Goal: Information Seeking & Learning: Learn about a topic

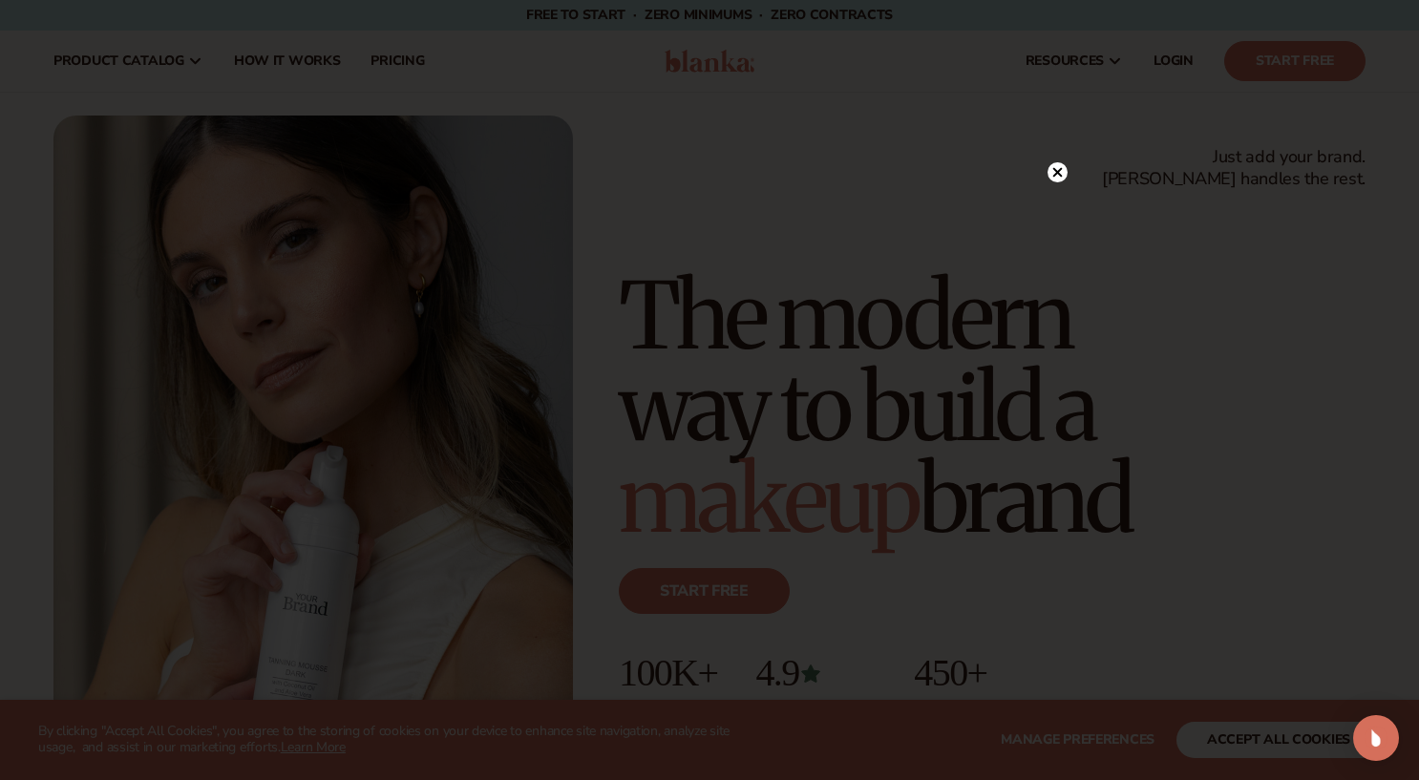
click at [1057, 170] on circle at bounding box center [1058, 172] width 20 height 20
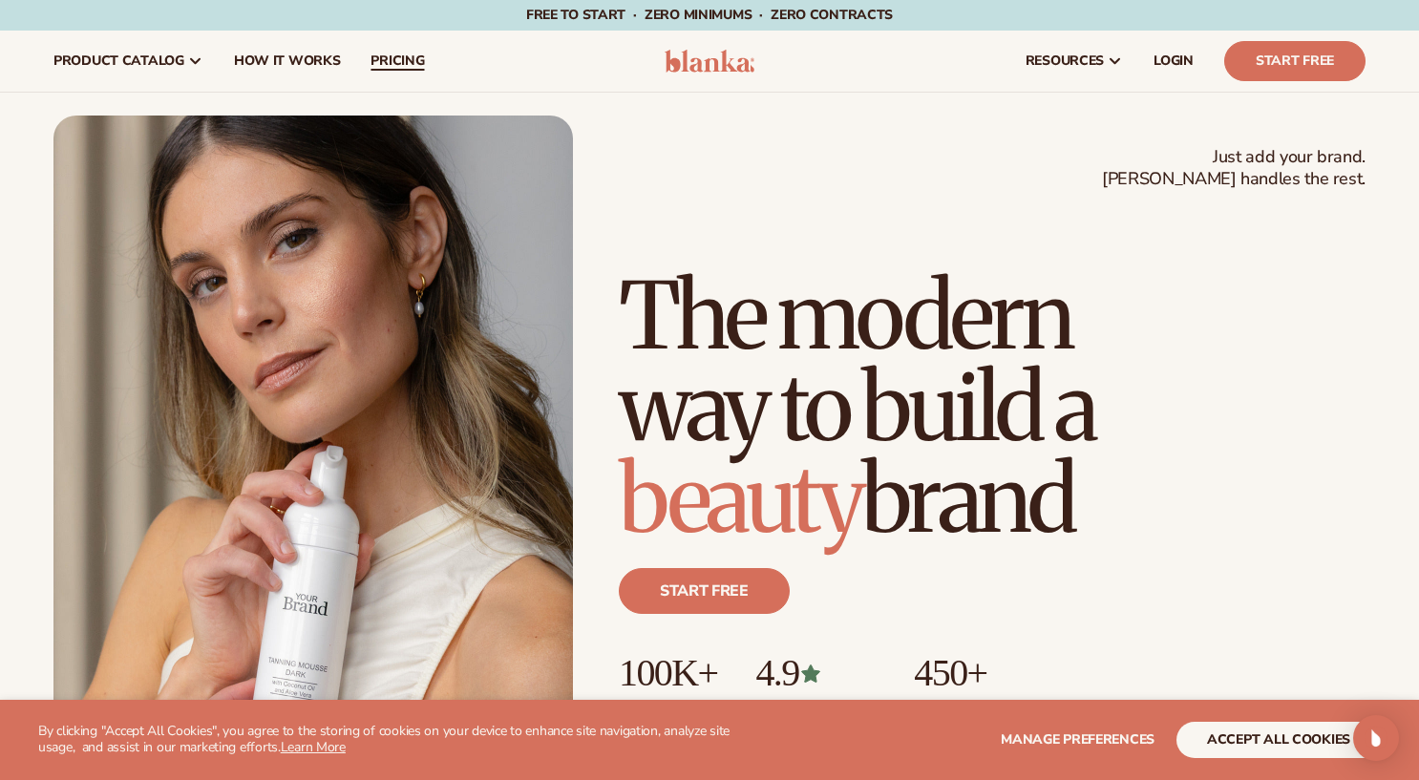
click at [406, 56] on span "pricing" at bounding box center [397, 60] width 53 height 15
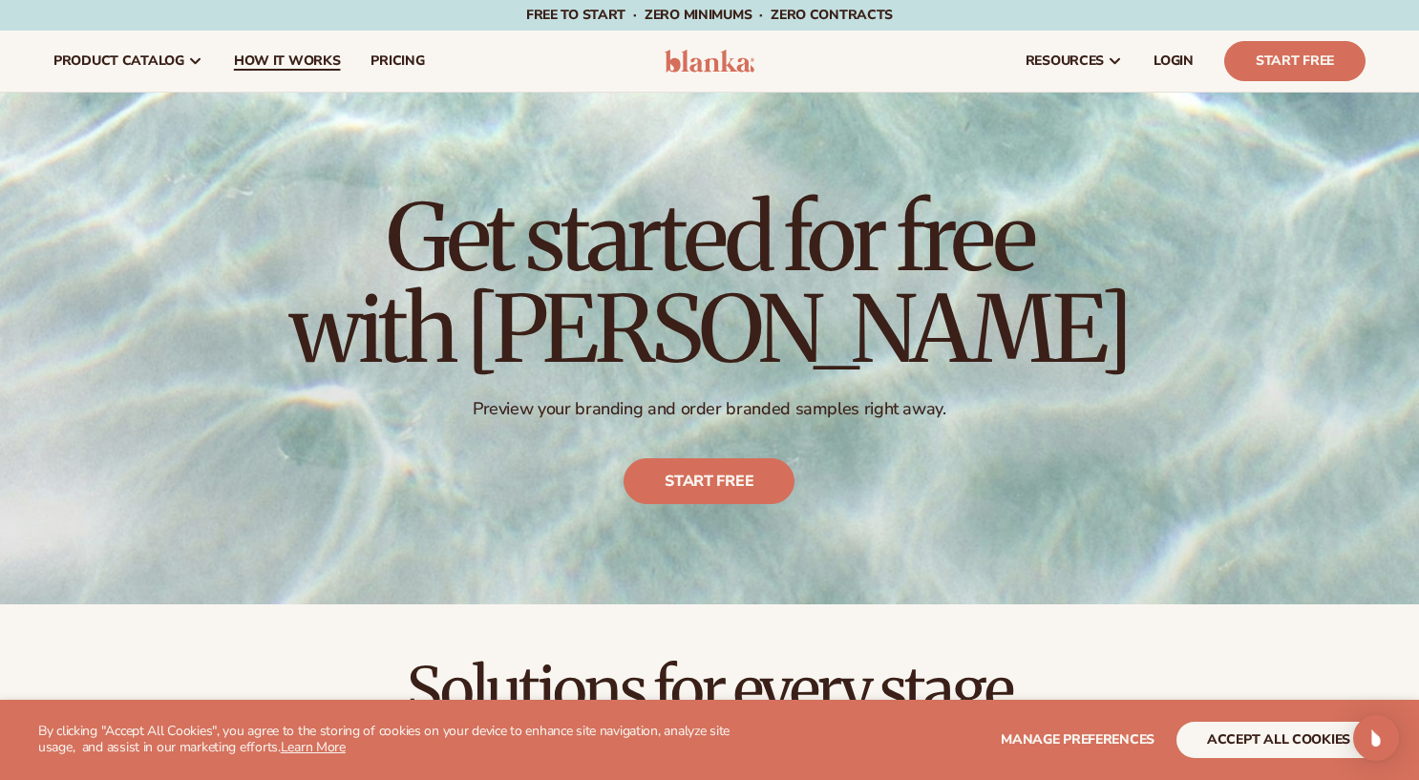
click at [263, 61] on span "How It Works" at bounding box center [287, 60] width 107 height 15
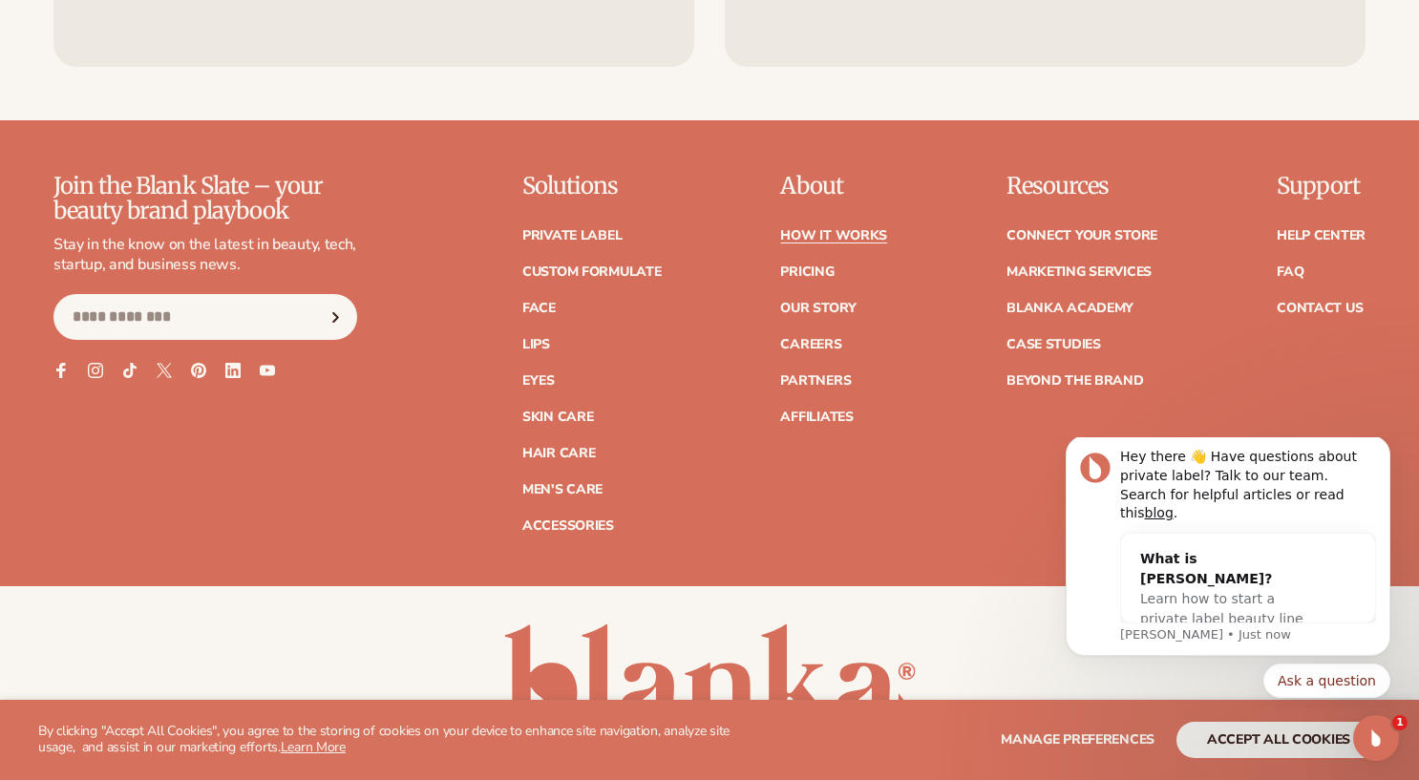
scroll to position [4271, 0]
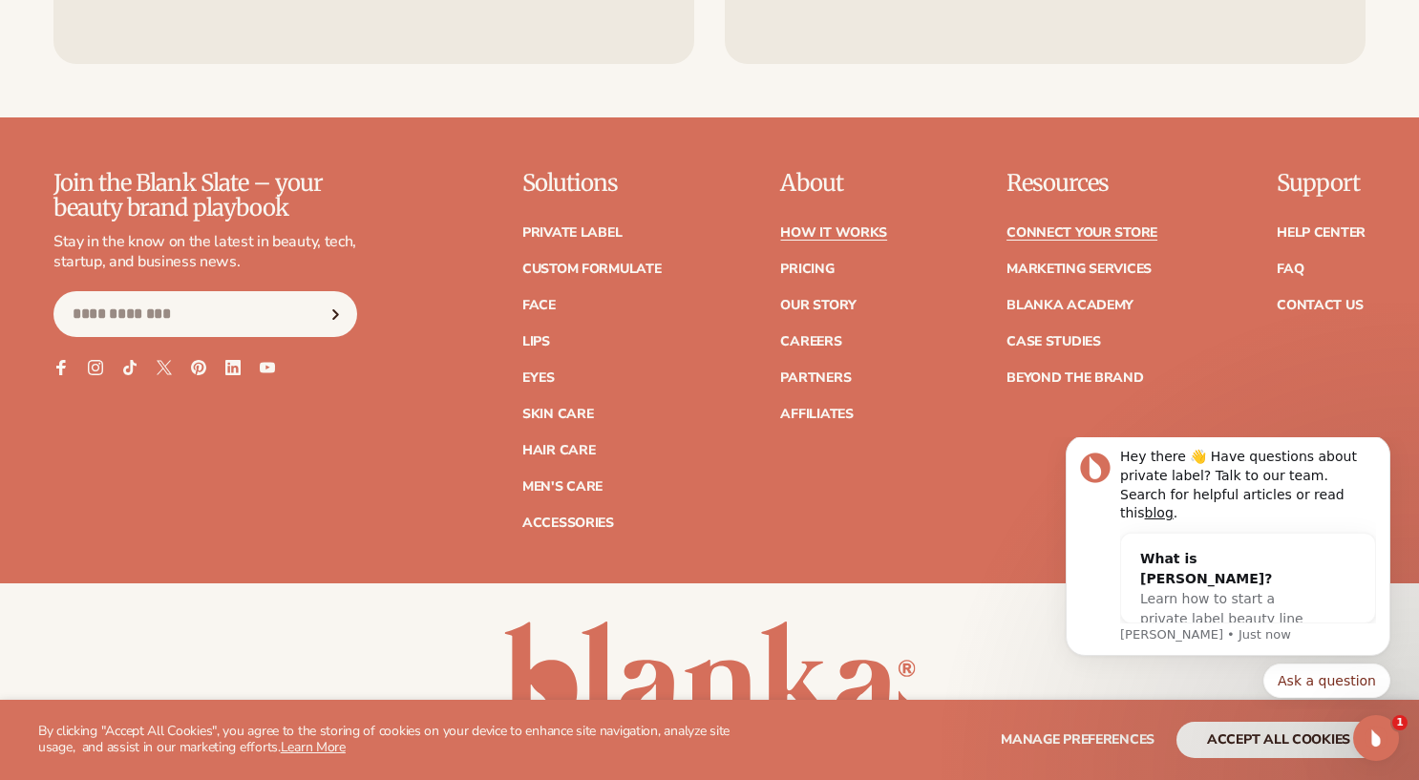
click at [1071, 236] on link "Connect your store" at bounding box center [1082, 232] width 151 height 13
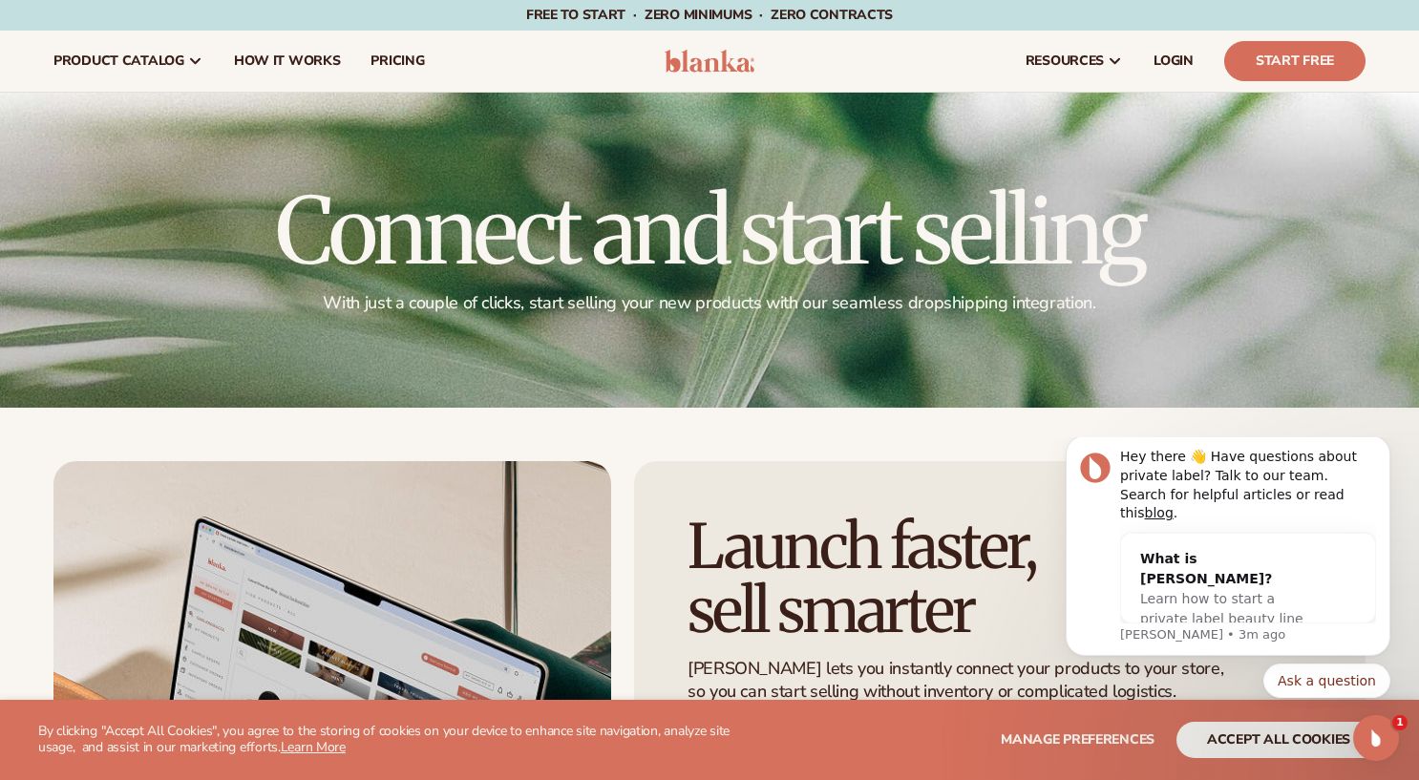
click at [1273, 298] on div at bounding box center [709, 250] width 1419 height 315
